Goal: Register for event/course

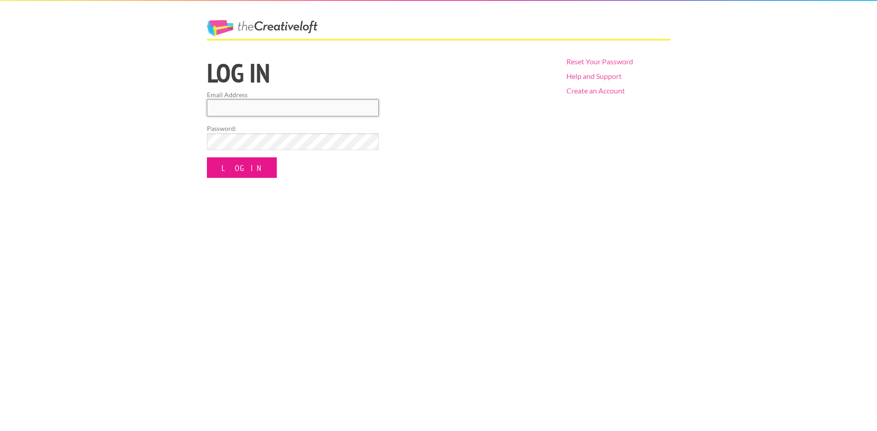
type input "caponi7493@gmail.com"
click at [228, 171] on input "Log In" at bounding box center [242, 168] width 70 height 21
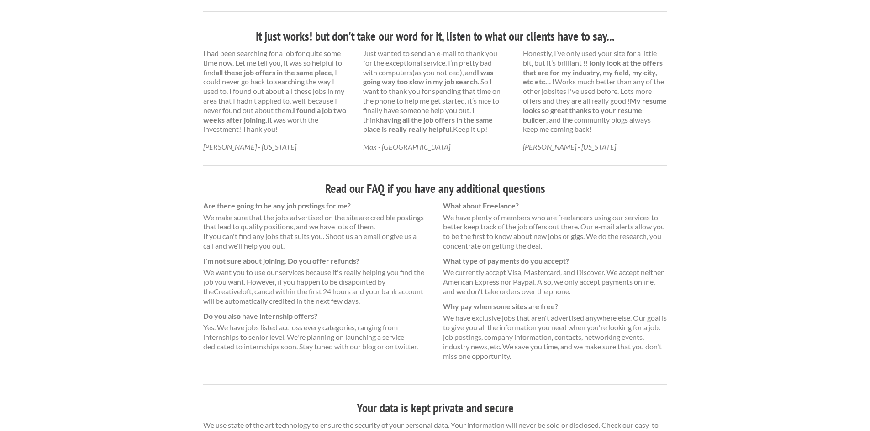
scroll to position [520, 0]
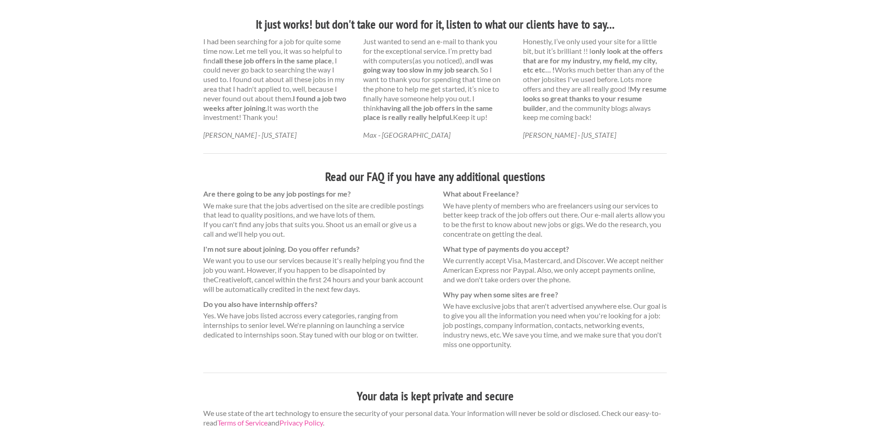
scroll to position [520, 0]
